Goal: Information Seeking & Learning: Check status

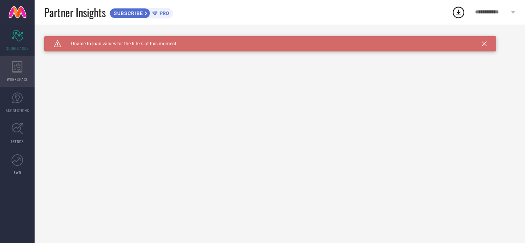
click at [29, 76] on div "WORKSPACE" at bounding box center [17, 71] width 35 height 31
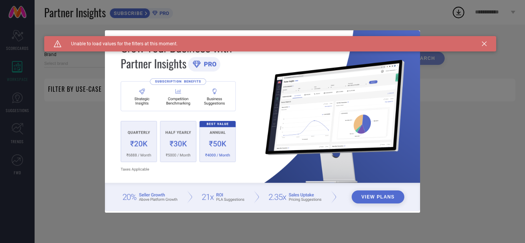
type input "1 STOP FASHION"
type input "All"
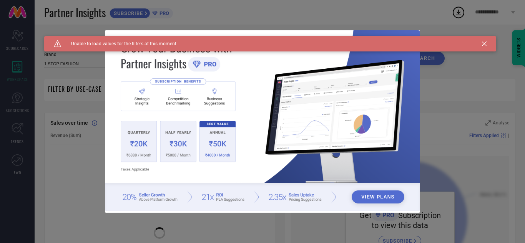
click at [19, 98] on div "View Plans" at bounding box center [262, 121] width 525 height 243
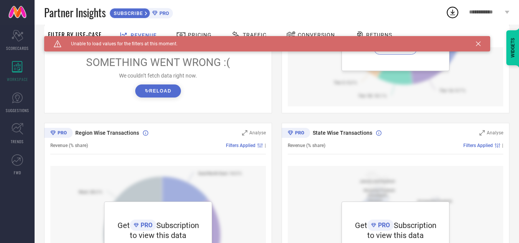
scroll to position [276, 0]
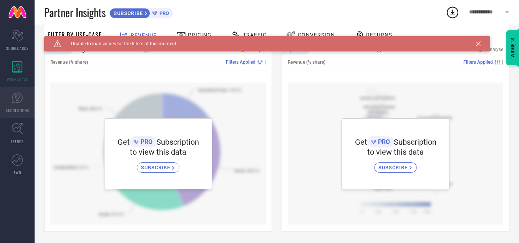
click at [21, 96] on icon at bounding box center [18, 98] width 12 height 12
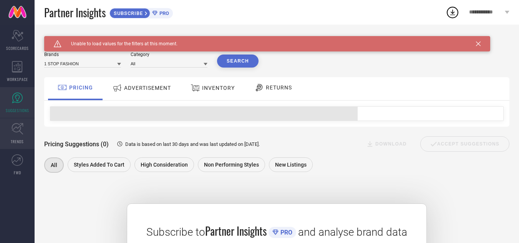
click at [14, 133] on icon at bounding box center [18, 129] width 12 height 12
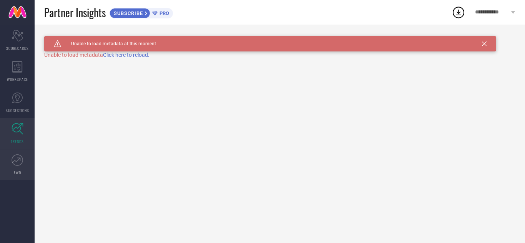
click at [16, 164] on icon at bounding box center [18, 160] width 12 height 12
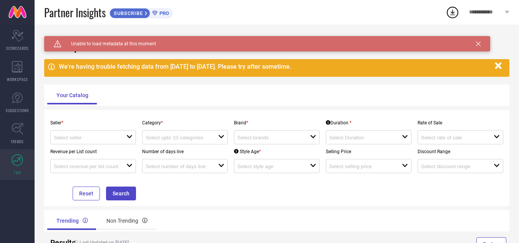
click at [498, 67] on icon "button" at bounding box center [498, 66] width 7 height 7
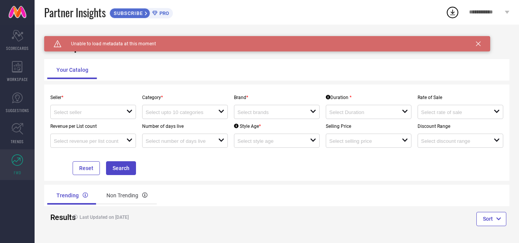
click at [480, 47] on div "Caution Created with Sketch. Unable to load metadata at this moment" at bounding box center [267, 43] width 446 height 15
click at [478, 45] on icon at bounding box center [478, 44] width 5 height 5
